Goal: Check status: Check status

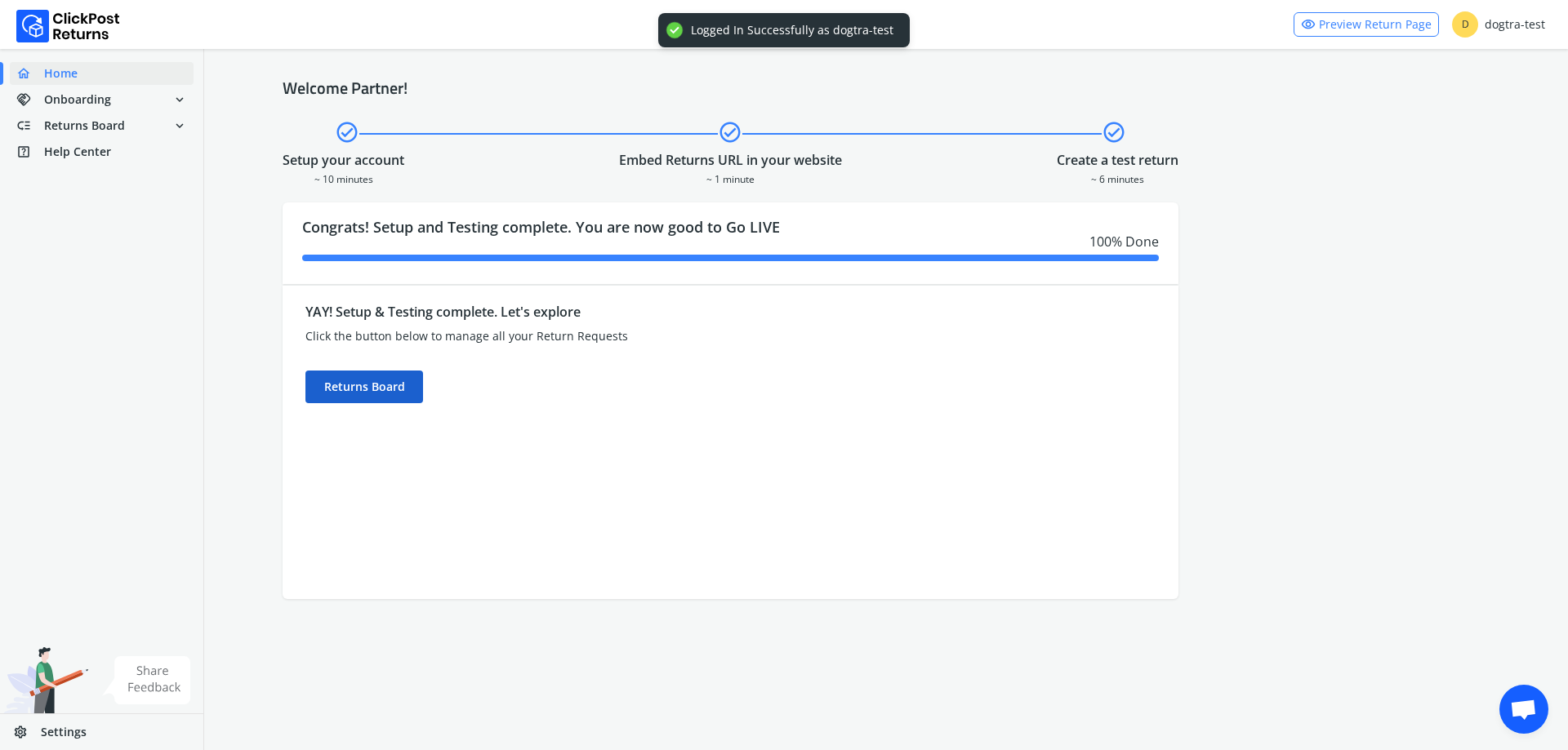
click at [341, 389] on div "Returns Board" at bounding box center [364, 386] width 117 height 33
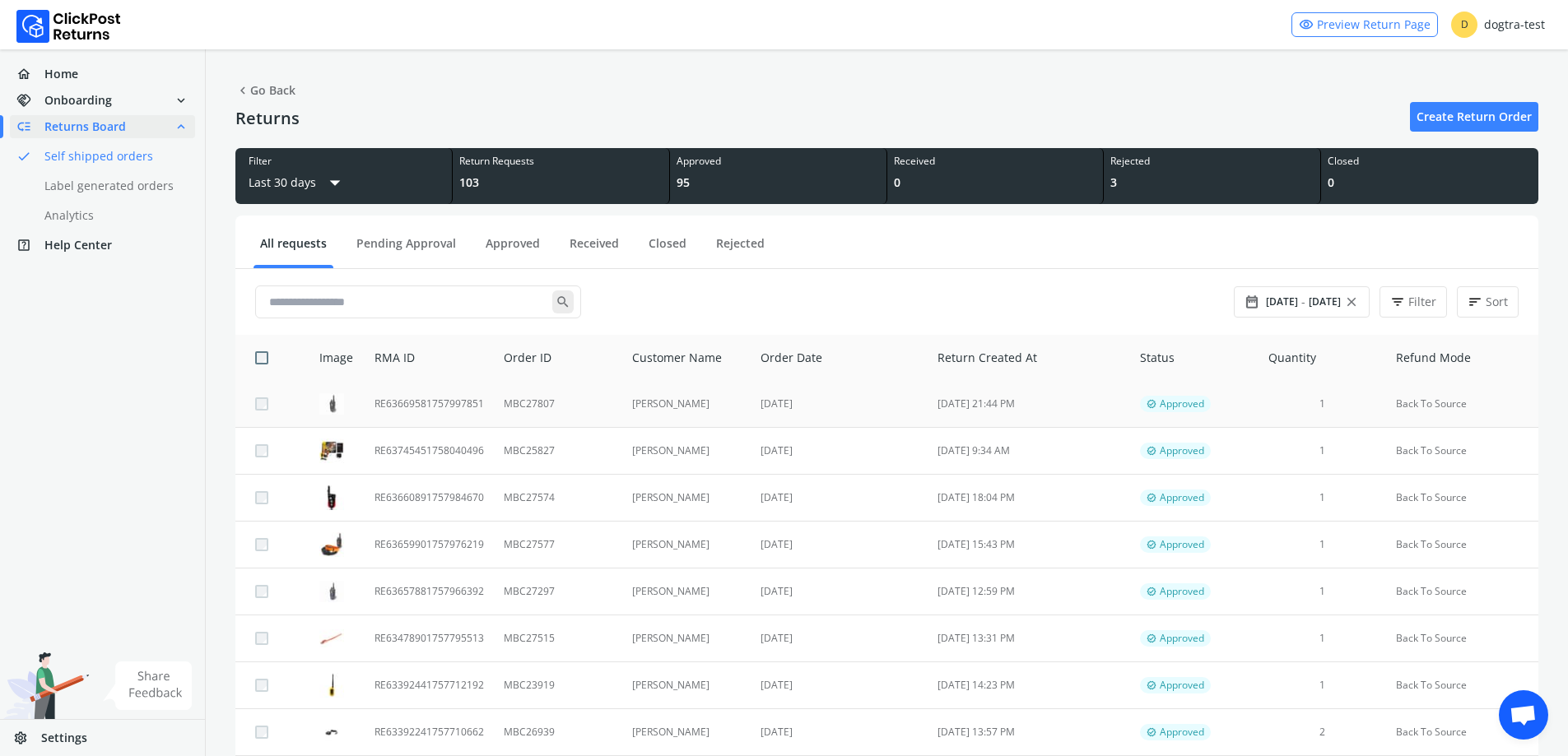
click at [712, 406] on td "[PERSON_NAME]" at bounding box center [687, 404] width 129 height 47
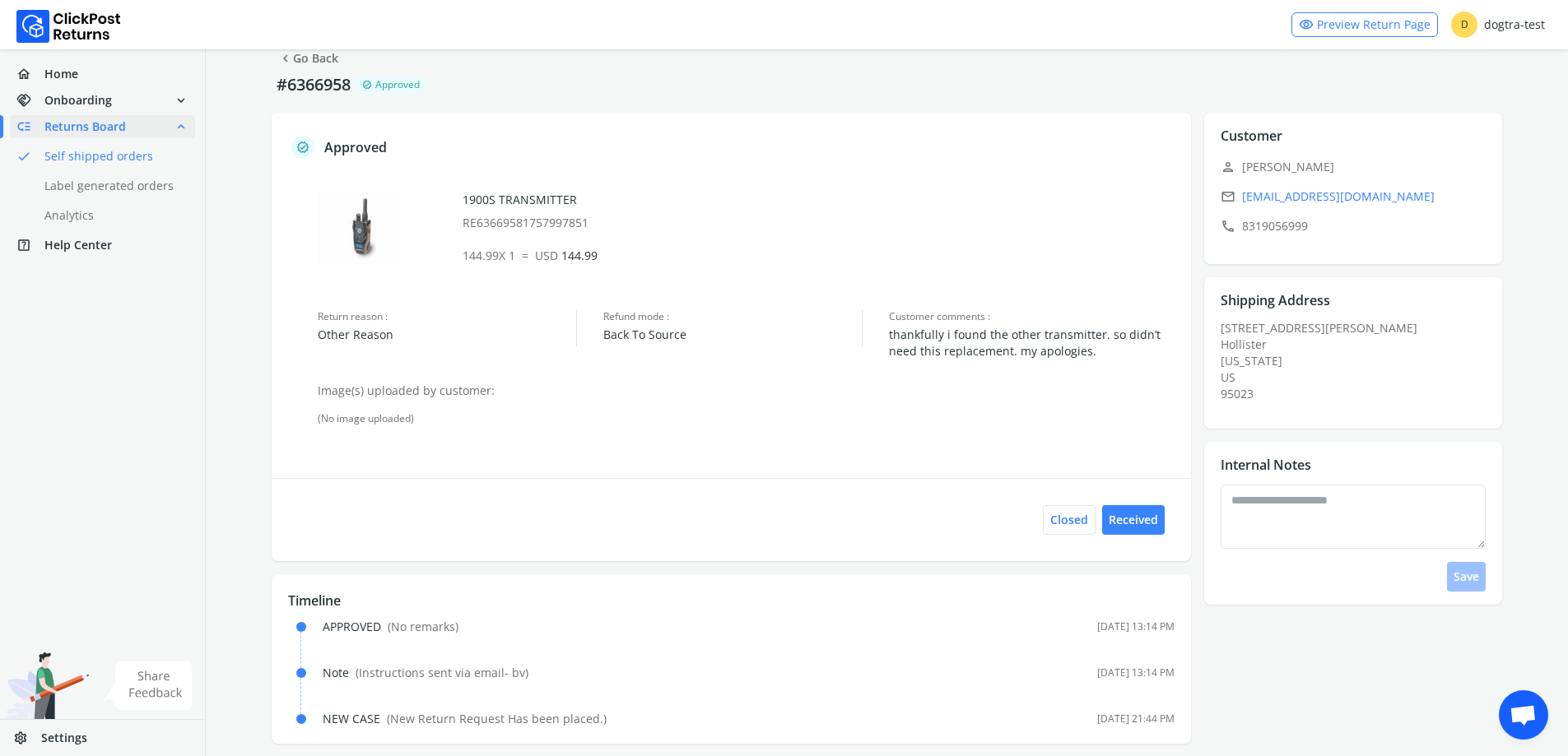
scroll to position [46, 0]
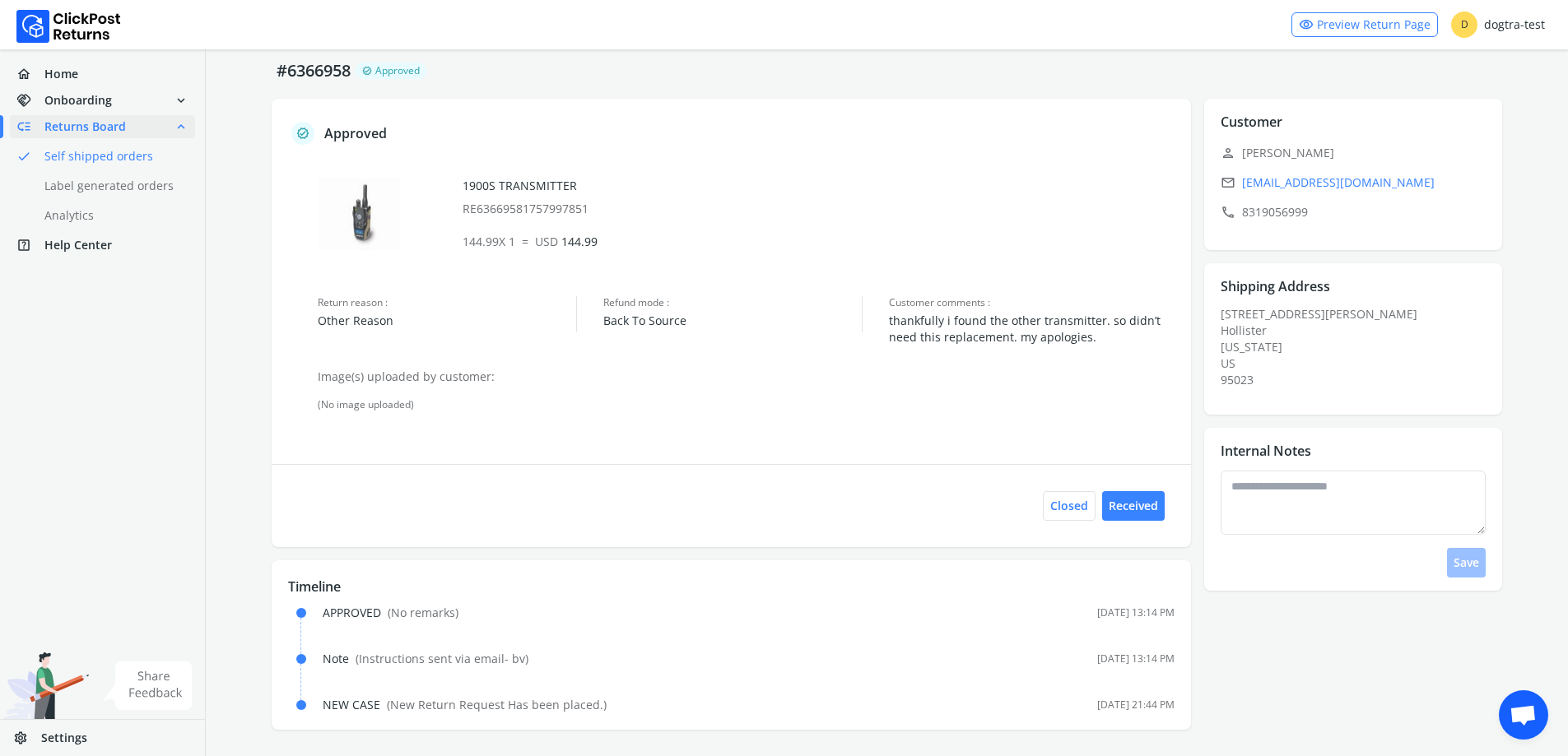
drag, startPoint x: 1294, startPoint y: 178, endPoint x: 1063, endPoint y: 249, distance: 241.7
click at [1063, 249] on p "144.99 X 1 = USD 144.99" at bounding box center [818, 242] width 712 height 17
